Goal: Information Seeking & Learning: Learn about a topic

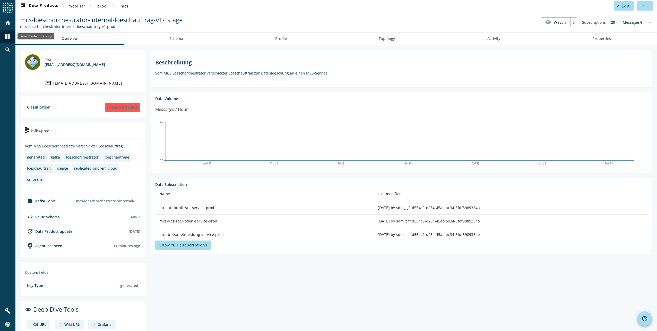
click at [6, 36] on mat-icon "dashboard" at bounding box center [8, 36] width 6 height 6
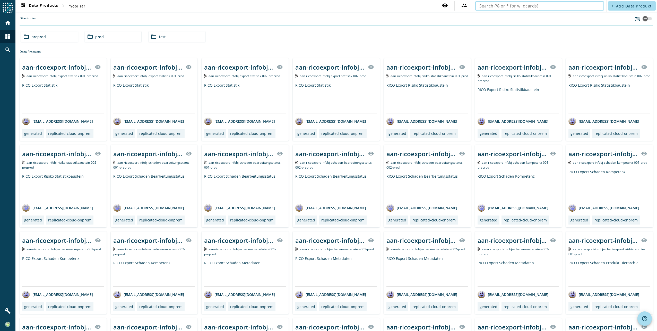
click at [490, 6] on input "text" at bounding box center [539, 6] width 121 height 6
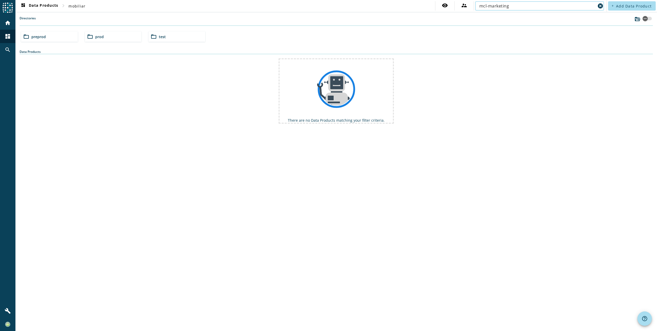
click at [514, 7] on input "mcl-marketing" at bounding box center [537, 6] width 116 height 6
type input "mcl"
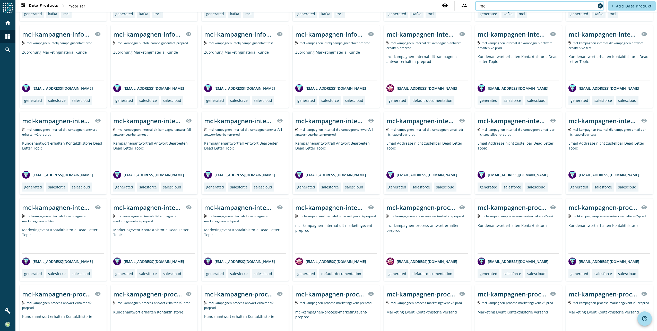
scroll to position [283, 0]
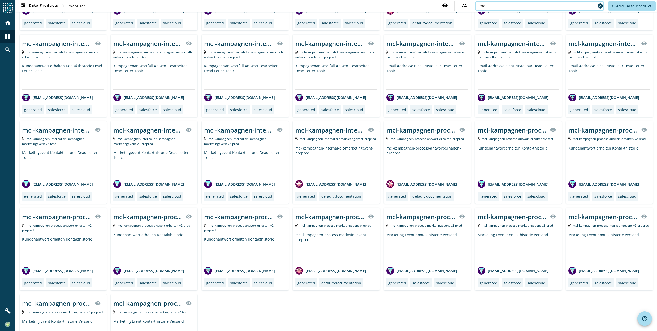
click at [505, 225] on span "mcl-kampagnen-process-marketingevent-v2-prod" at bounding box center [517, 225] width 71 height 4
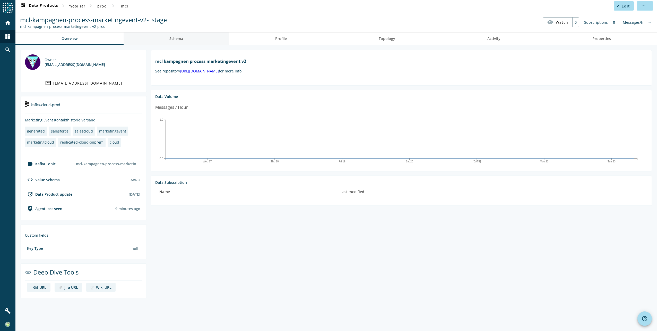
click at [176, 38] on span "Schema" at bounding box center [176, 39] width 14 height 4
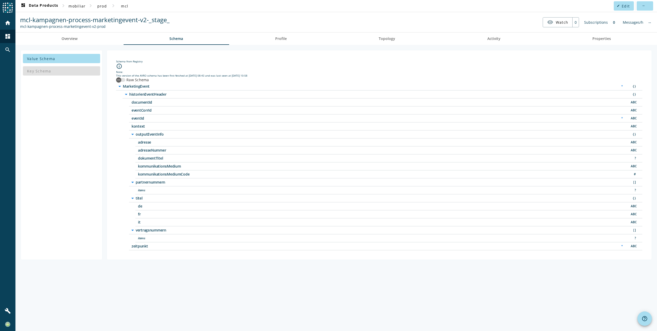
click at [127, 96] on icon "arrow_drop_down" at bounding box center [126, 94] width 6 height 6
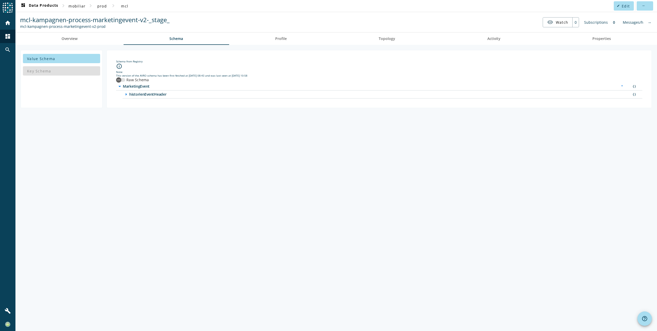
click at [321, 277] on div "Value Schema Key Schema Schema from Registry info_outline Note: This version of…" at bounding box center [336, 188] width 642 height 286
click at [125, 95] on icon "arrow_right" at bounding box center [126, 94] width 6 height 6
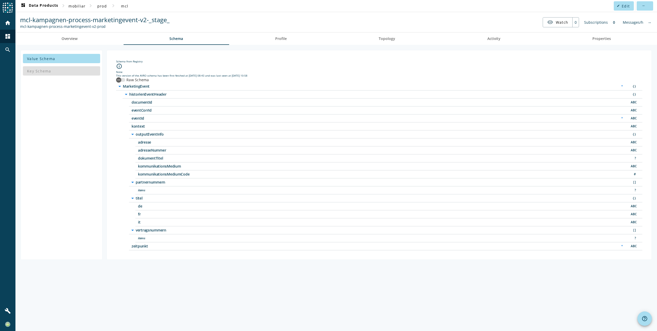
click at [125, 95] on icon "arrow_drop_down" at bounding box center [126, 94] width 6 height 6
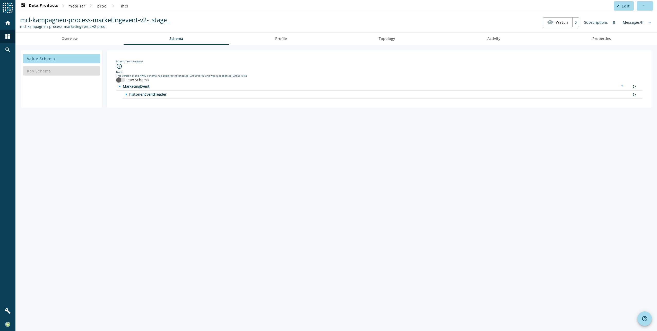
click at [127, 94] on icon "arrow_right" at bounding box center [126, 94] width 6 height 6
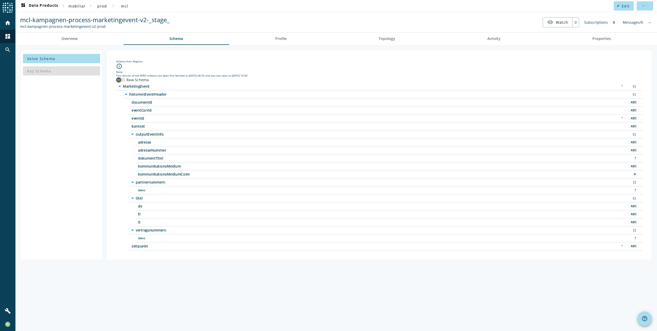
click at [120, 85] on icon "arrow_drop_down" at bounding box center [120, 86] width 6 height 6
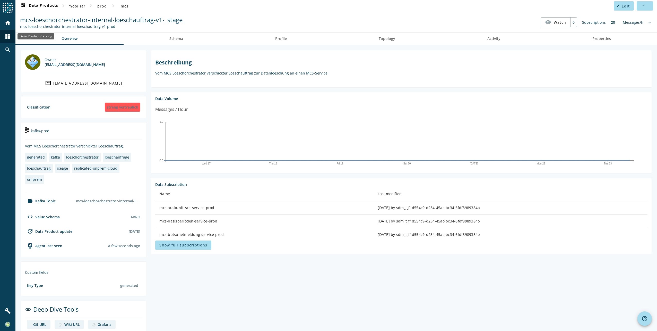
click at [5, 36] on mat-icon "dashboard" at bounding box center [8, 36] width 6 height 6
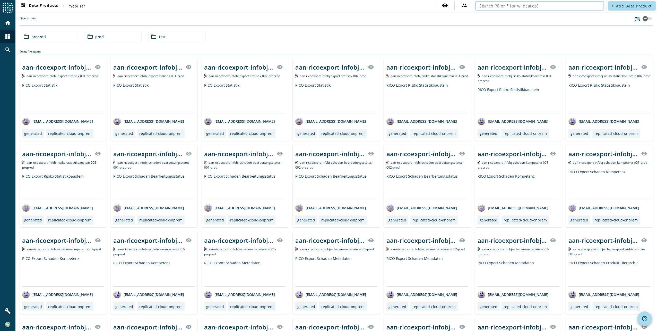
click at [504, 7] on input "text" at bounding box center [539, 6] width 121 height 6
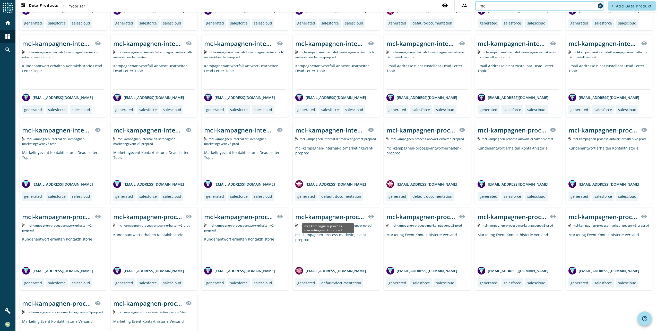
scroll to position [333, 0]
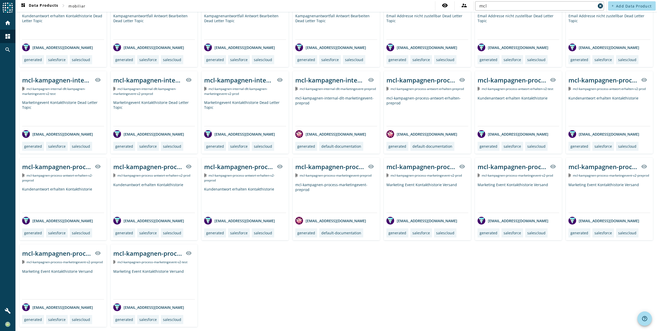
click at [484, 303] on div "Mcl Kampagnenantwortfall Command Antwort Bearbeiten visibility mcl-kampagnenant…" at bounding box center [336, 26] width 633 height 602
drag, startPoint x: 492, startPoint y: 5, endPoint x: 466, endPoint y: 11, distance: 26.8
click at [466, 11] on div "visibility supervisor_account mcl cancel" at bounding box center [520, 5] width 170 height 9
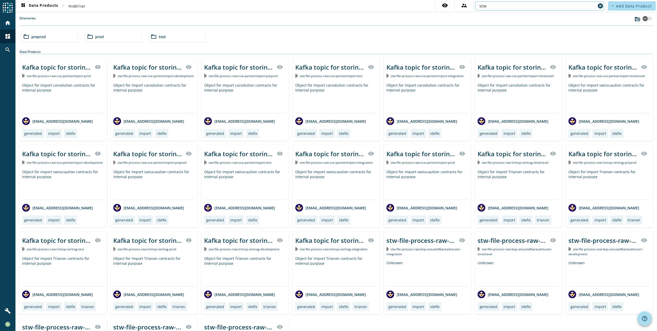
type input "stw"
